Goal: Task Accomplishment & Management: Complete application form

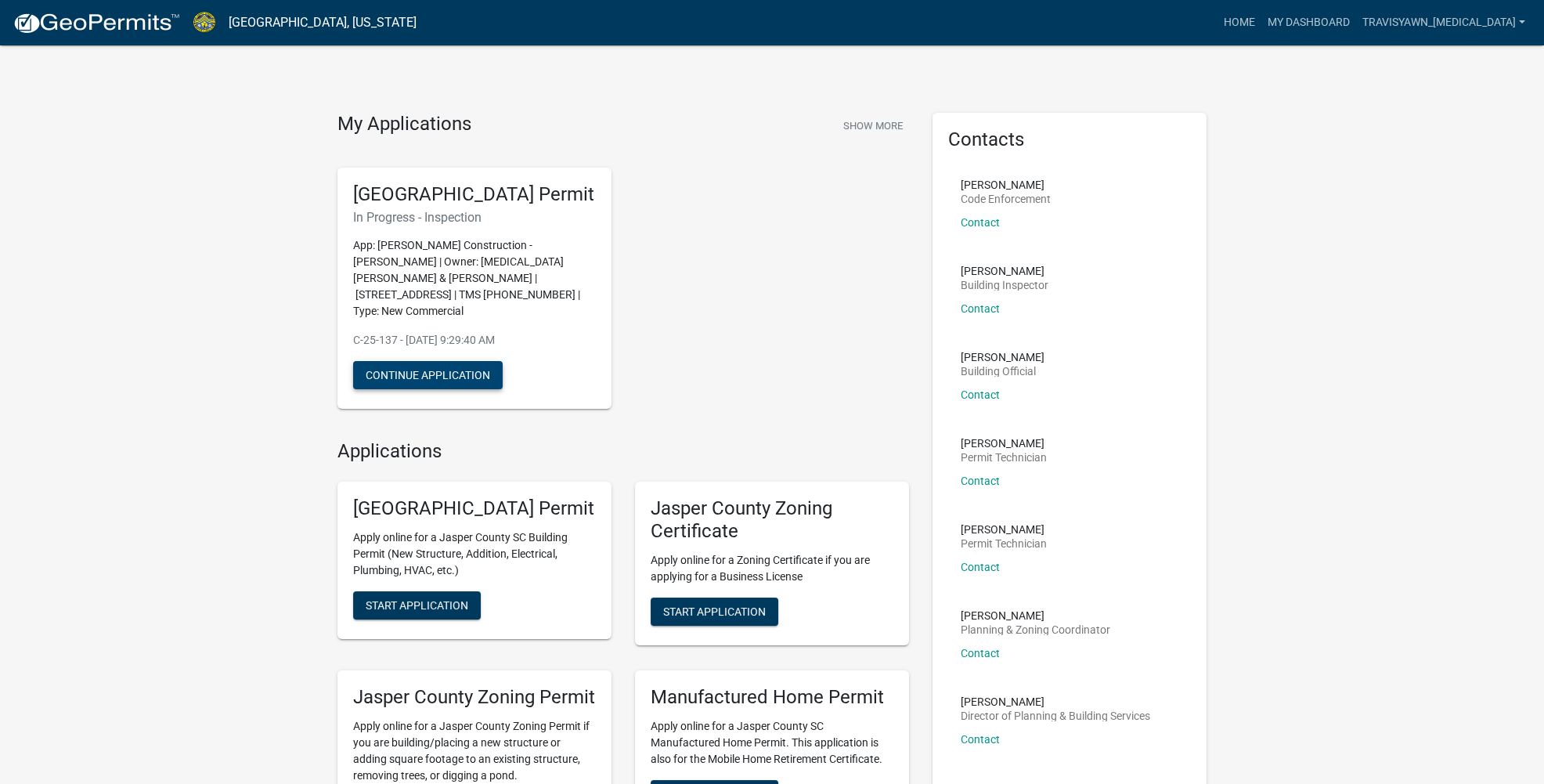
click at [485, 365] on button "Continue Application" at bounding box center [428, 375] width 150 height 29
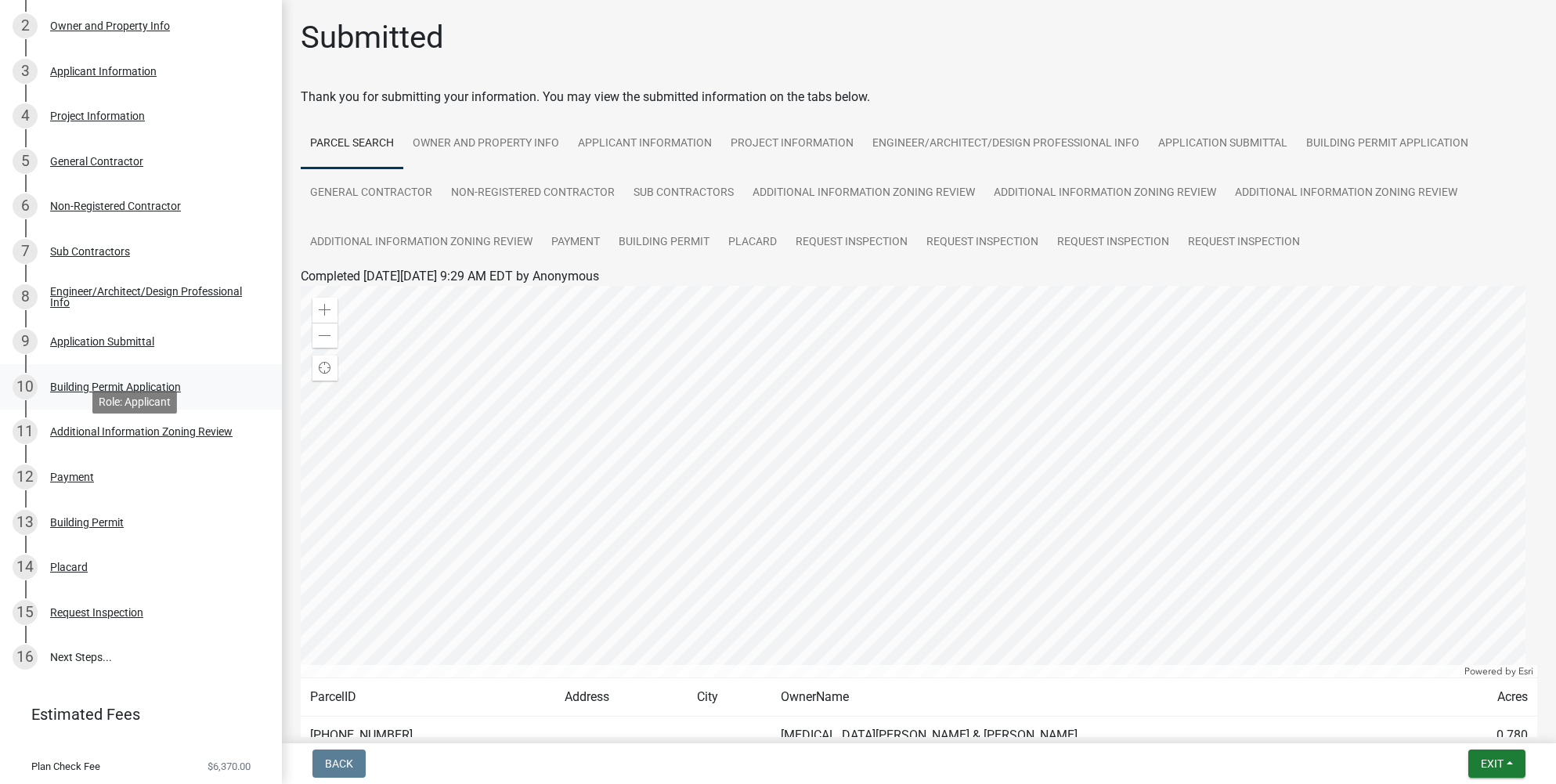
scroll to position [389, 0]
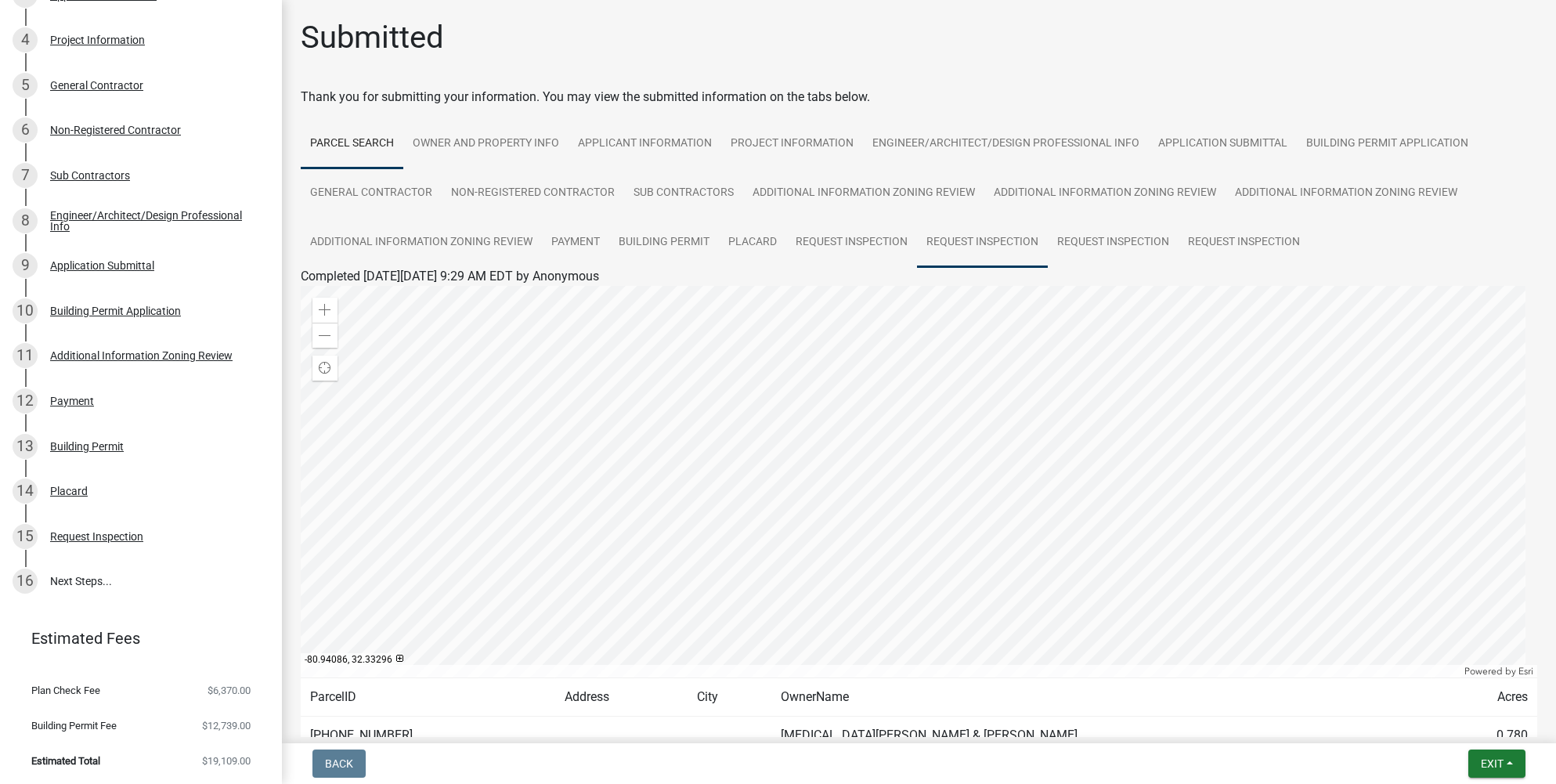
click at [938, 242] on link "Request Inspection" at bounding box center [983, 243] width 131 height 50
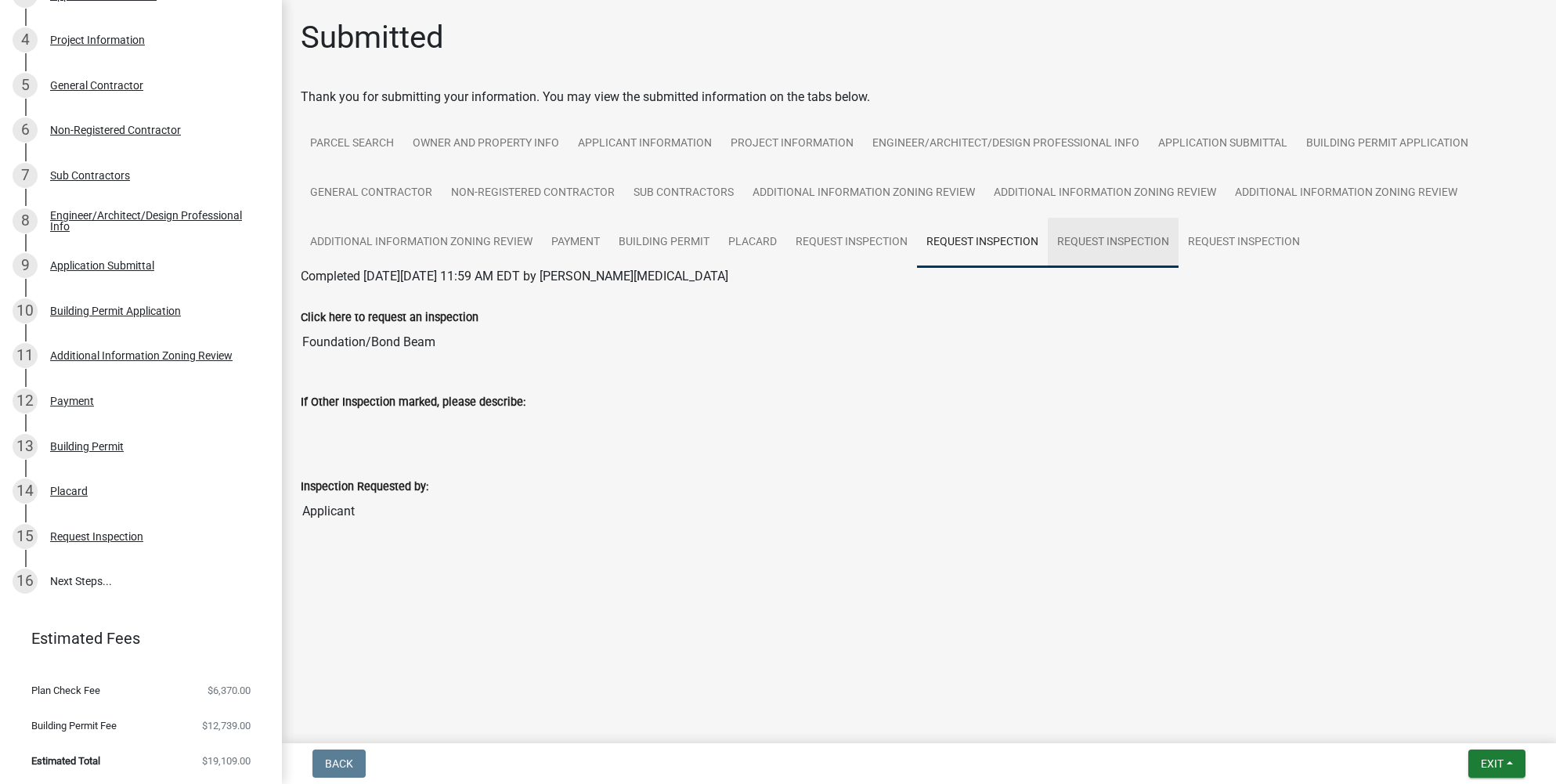
click at [1079, 238] on link "Request Inspection" at bounding box center [1113, 243] width 131 height 50
click at [1214, 235] on link "Request Inspection" at bounding box center [1244, 243] width 131 height 50
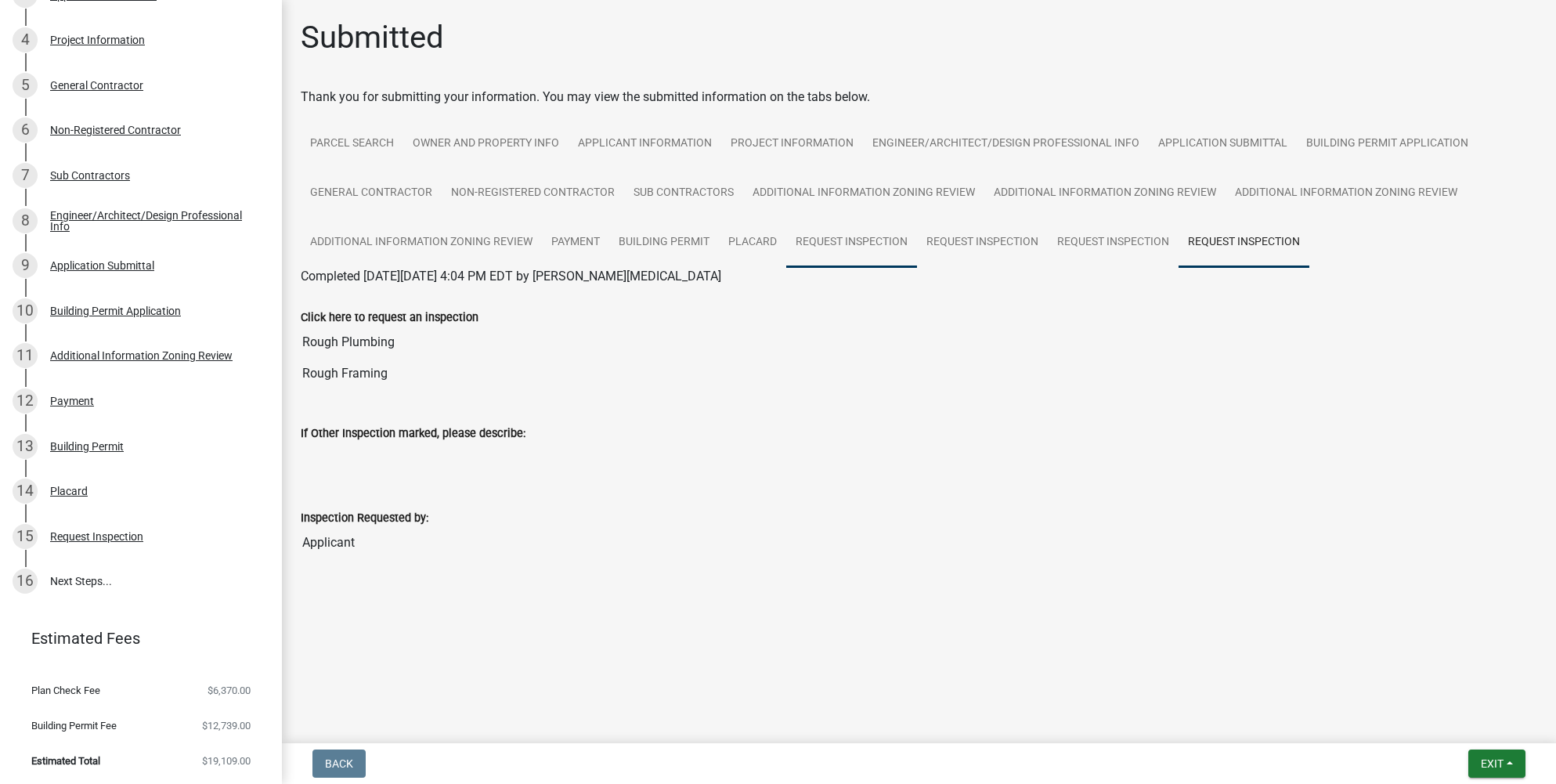
click at [863, 246] on link "Request Inspection" at bounding box center [851, 243] width 131 height 50
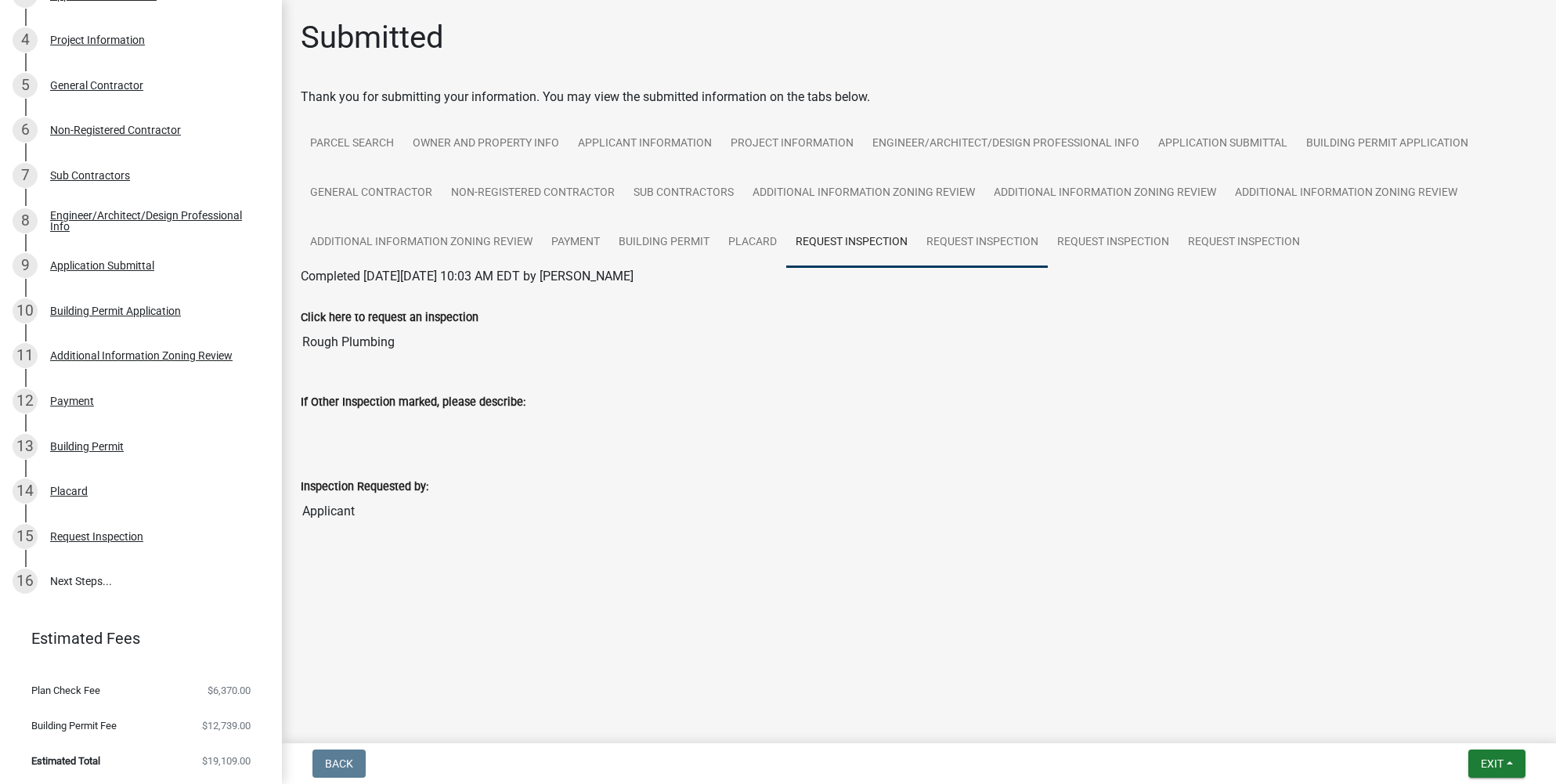
click at [947, 241] on link "Request Inspection" at bounding box center [983, 243] width 131 height 50
click at [858, 239] on link "Request Inspection" at bounding box center [851, 243] width 131 height 50
click at [1218, 236] on link "Request Inspection" at bounding box center [1244, 243] width 131 height 50
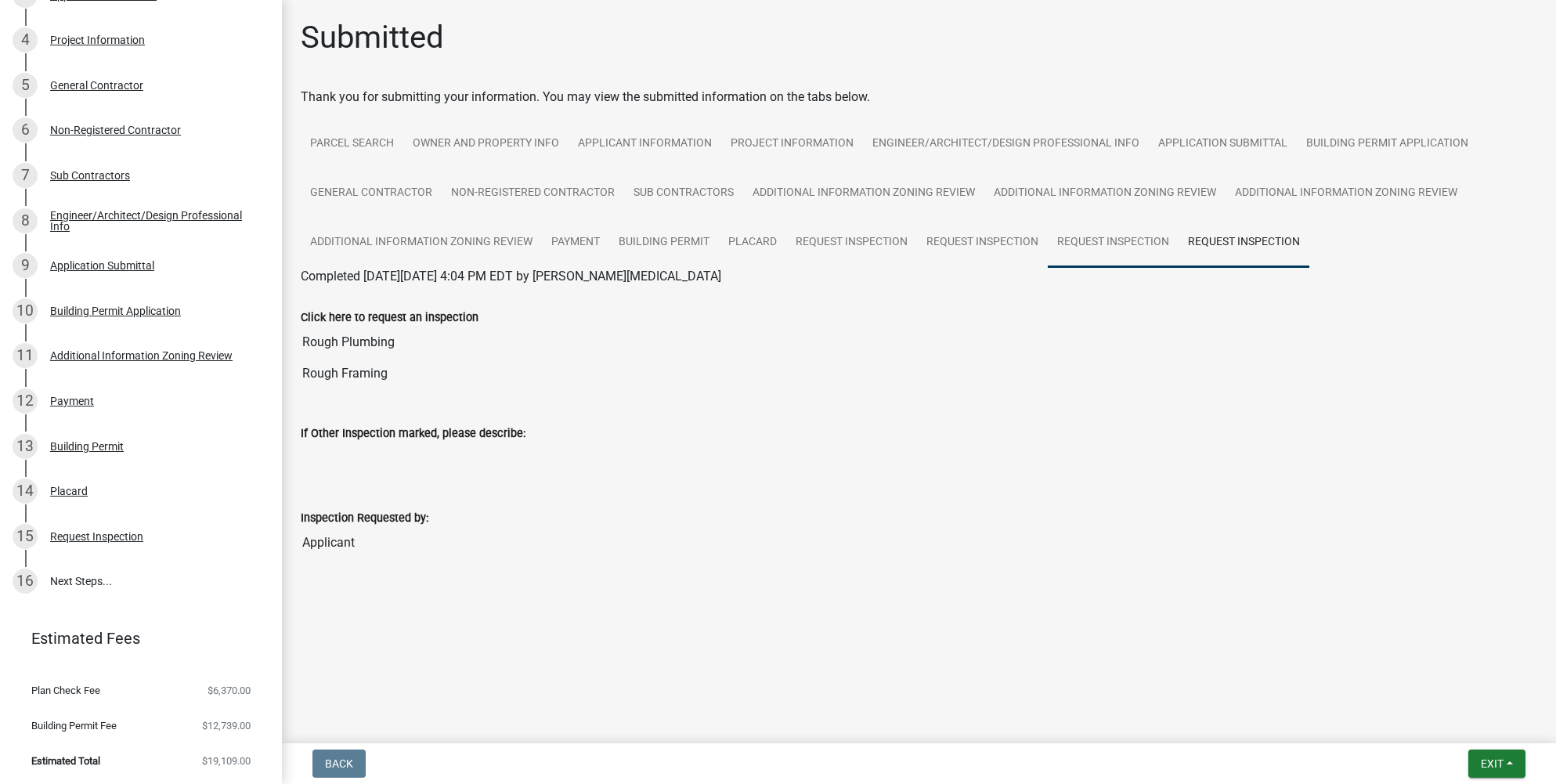
click at [1116, 232] on link "Request Inspection" at bounding box center [1113, 243] width 131 height 50
